Goal: Obtain resource: Obtain resource

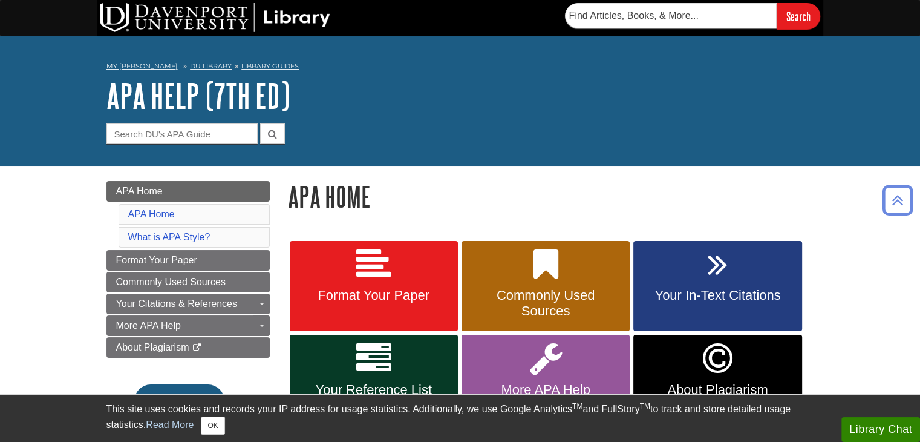
drag, startPoint x: 922, startPoint y: 42, endPoint x: 855, endPoint y: 33, distance: 67.8
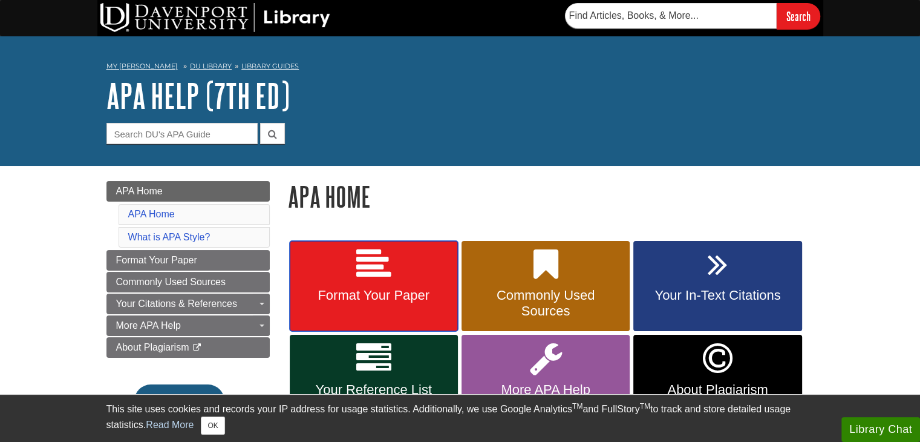
click at [373, 280] on icon at bounding box center [373, 264] width 35 height 35
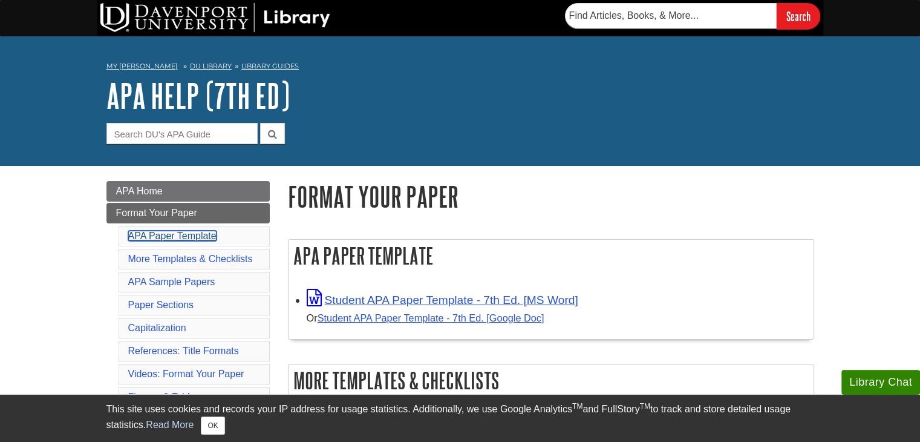
click at [169, 239] on link "APA Paper Template" at bounding box center [172, 236] width 88 height 10
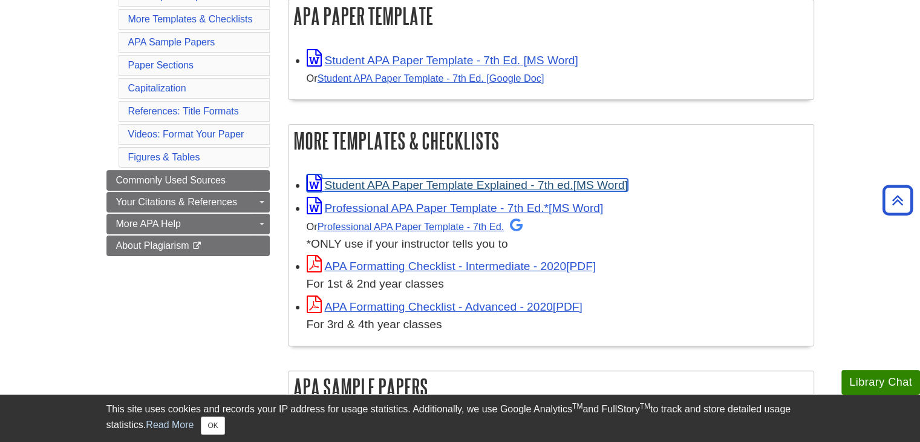
click at [436, 183] on link "Student APA Paper Template Explained - 7th ed." at bounding box center [467, 184] width 321 height 13
